Goal: Information Seeking & Learning: Learn about a topic

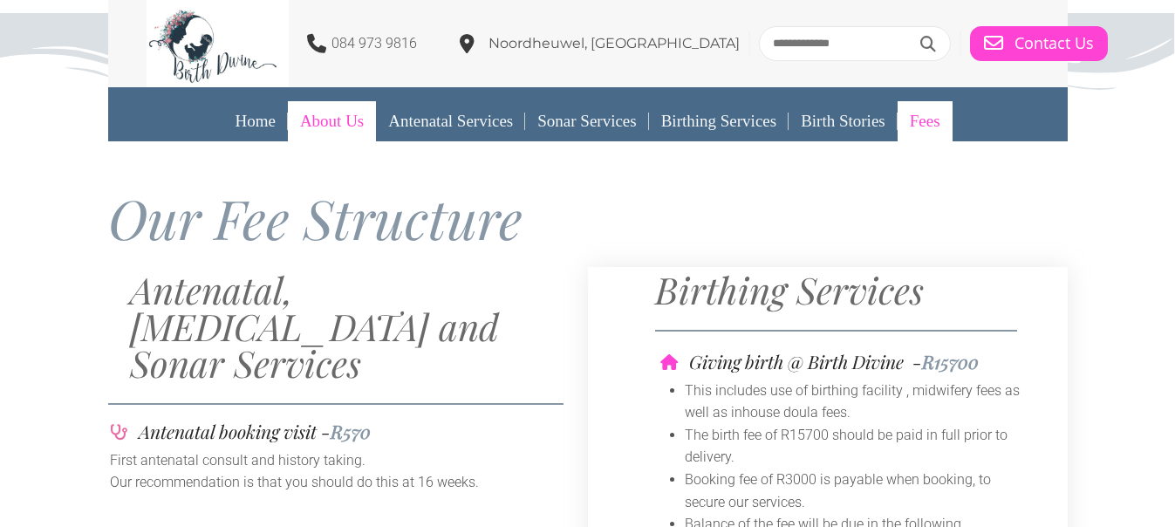
click at [319, 122] on link "About Us" at bounding box center [332, 121] width 88 height 40
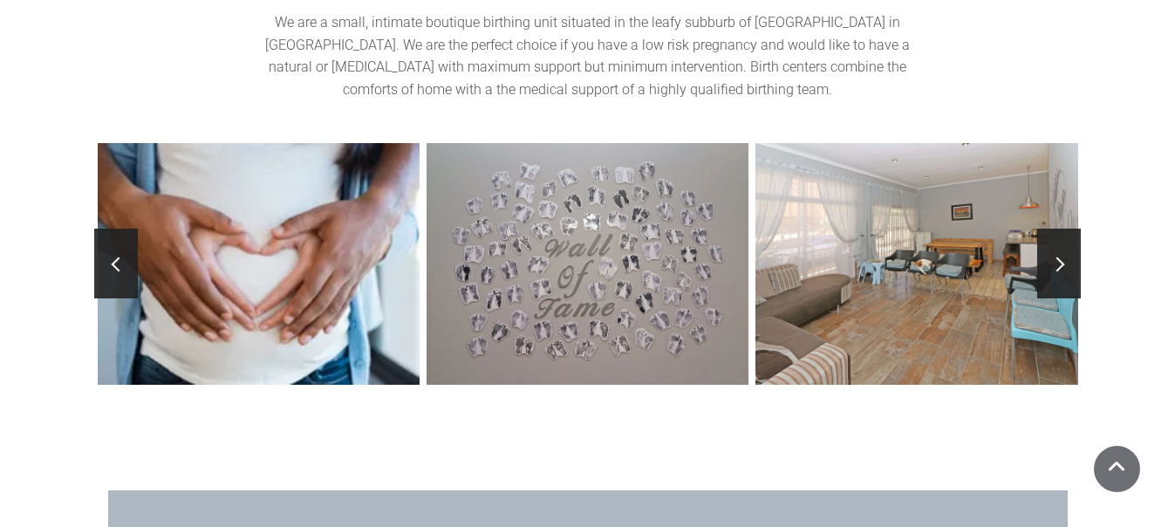
scroll to position [3922, 0]
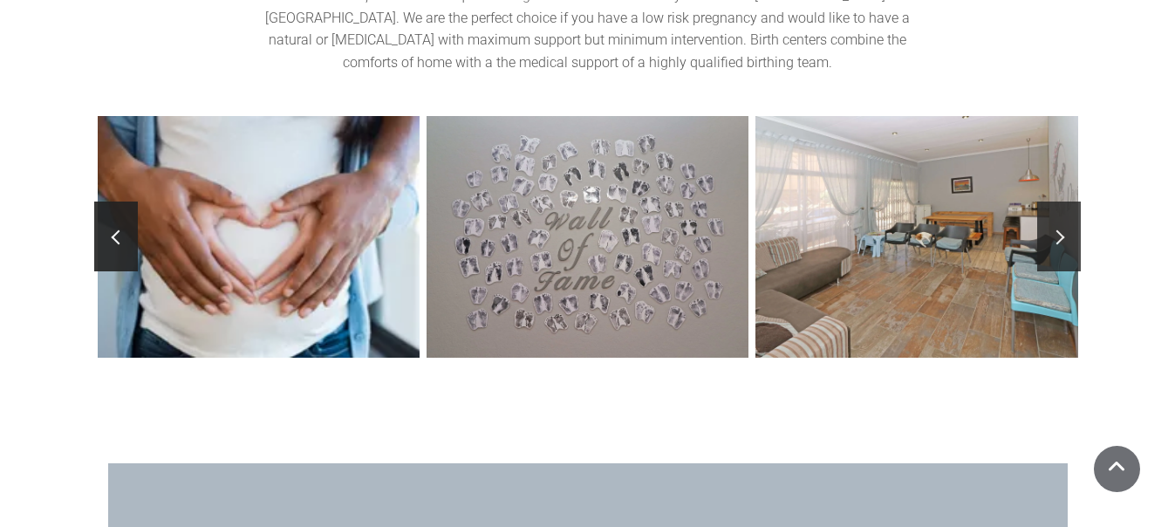
click at [1060, 230] on span at bounding box center [1057, 237] width 15 height 15
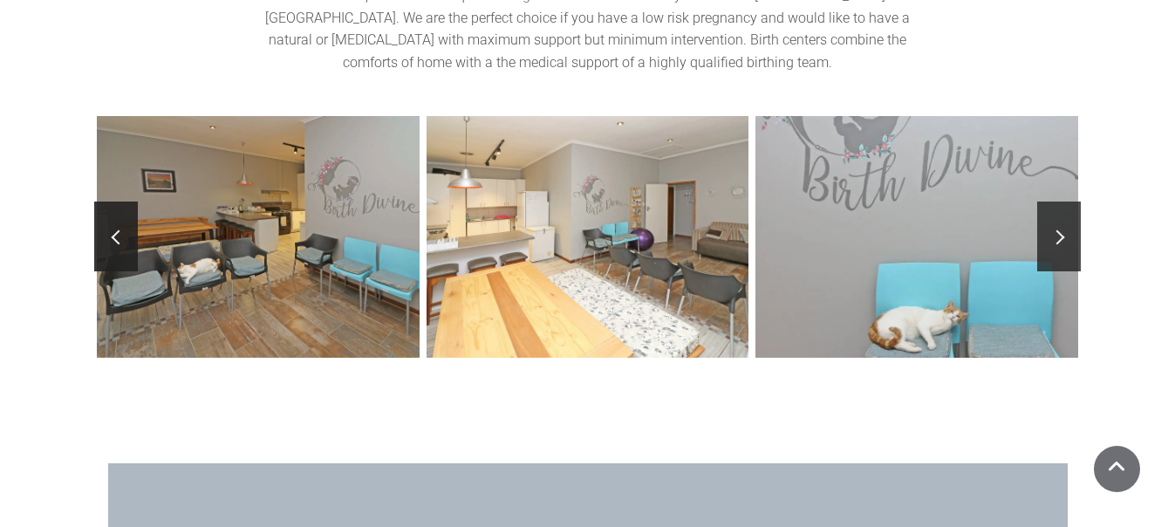
click at [1060, 230] on span at bounding box center [1057, 237] width 15 height 15
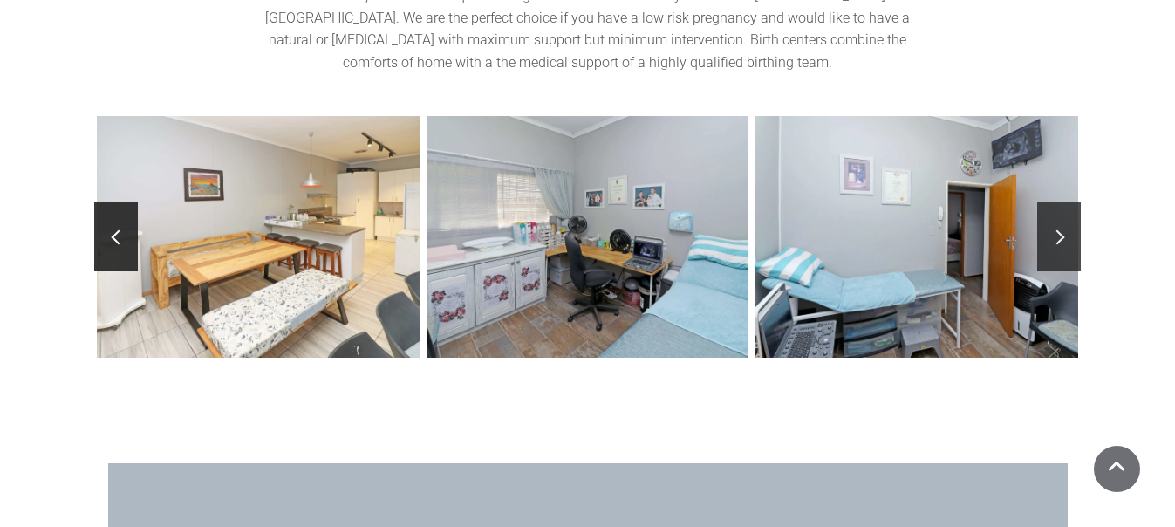
click at [1060, 230] on span at bounding box center [1057, 237] width 15 height 15
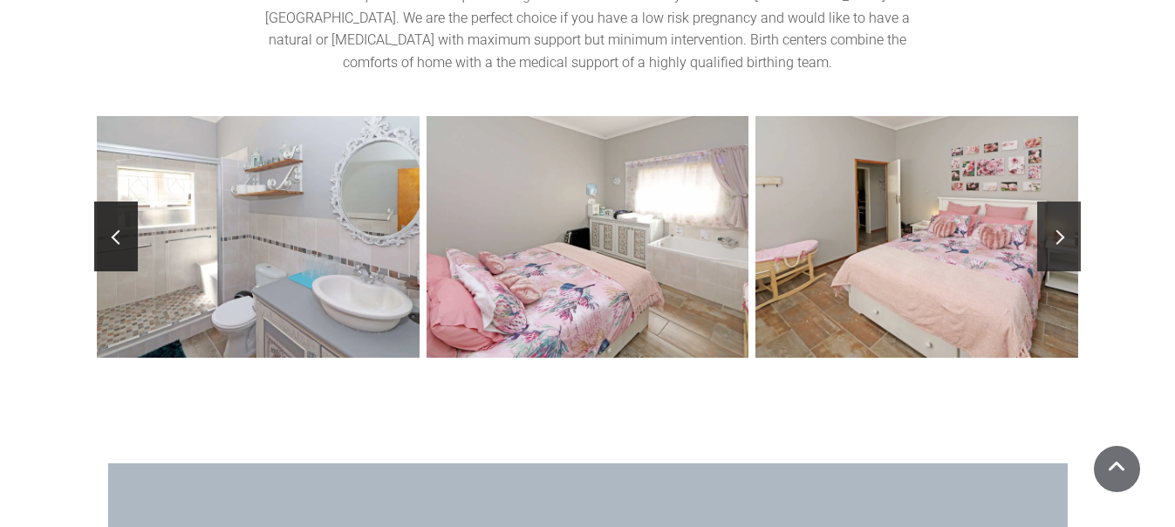
click at [1060, 230] on span at bounding box center [1057, 237] width 15 height 15
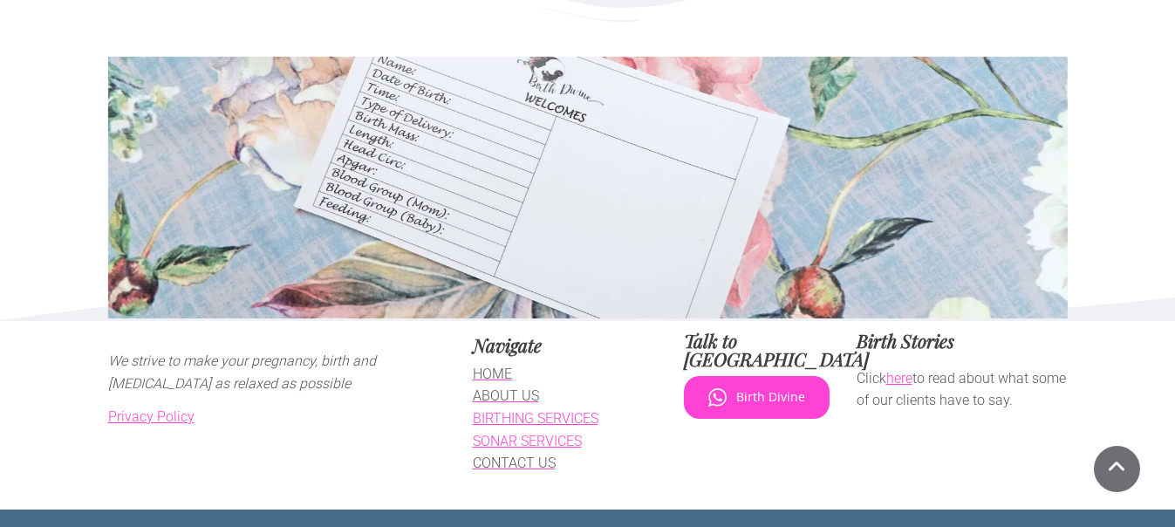
scroll to position [4877, 0]
